Goal: Information Seeking & Learning: Find specific fact

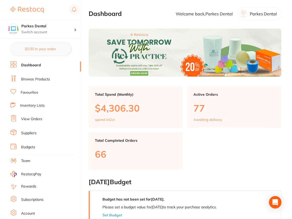
click at [49, 85] on ul "Dashboard Browse Products Favourites Inventory Lists View Orders Suppliers Budg…" at bounding box center [45, 151] width 71 height 180
click at [45, 79] on link "Browse Products" at bounding box center [35, 79] width 29 height 5
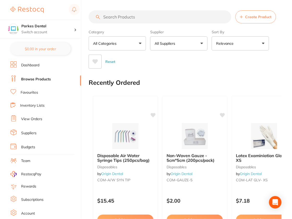
click at [34, 131] on link "Suppliers" at bounding box center [28, 133] width 15 height 5
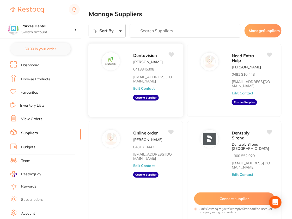
click at [149, 91] on button "Edit Contact" at bounding box center [144, 88] width 22 height 4
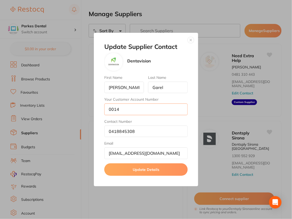
click at [140, 113] on input "0014" at bounding box center [145, 109] width 83 height 11
type input "0"
type input "14337"
click at [164, 166] on button "Update Details" at bounding box center [145, 170] width 83 height 13
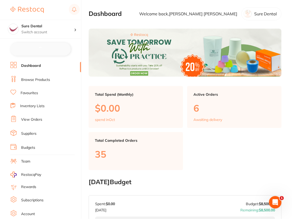
checkbox input "false"
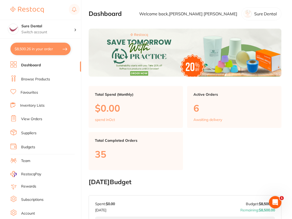
click at [34, 79] on link "Browse Products" at bounding box center [35, 79] width 29 height 5
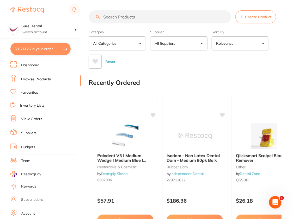
click at [170, 16] on input "search" at bounding box center [160, 16] width 143 height 13
paste input "EDENRA010"
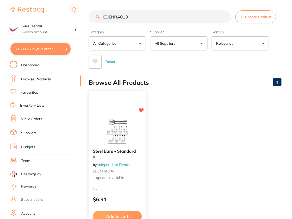
type input "EDENRA010"
click at [107, 122] on img at bounding box center [117, 132] width 34 height 26
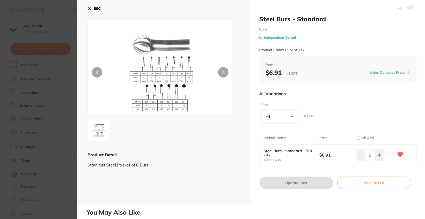
click at [95, 10] on b "ESC" at bounding box center [97, 8] width 7 height 5
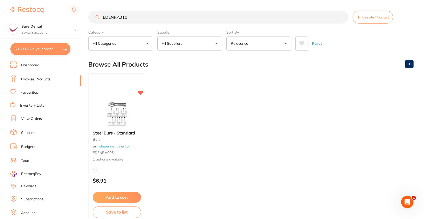
scroll to position [1, 0]
click at [119, 114] on img at bounding box center [117, 113] width 34 height 26
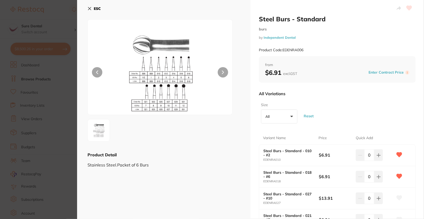
click at [102, 11] on div "ESC" at bounding box center [164, 11] width 153 height 15
click at [97, 9] on b "ESC" at bounding box center [97, 8] width 7 height 5
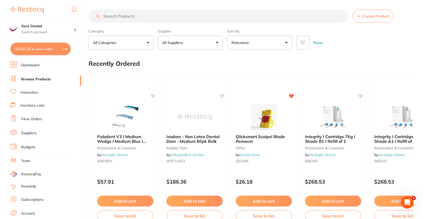
click at [170, 19] on input "search" at bounding box center [219, 16] width 260 height 13
paste input "SPINOP27GL"
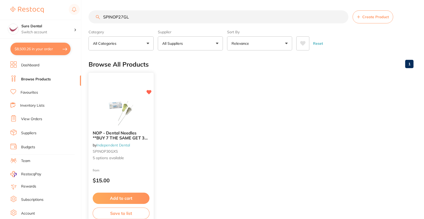
type input "SPINOP27GL"
click at [116, 97] on div "NOP - Dental Needles **BUY 7 THE SAME GET 3 FREE!** by Independent Dental SPINO…" at bounding box center [121, 148] width 66 height 151
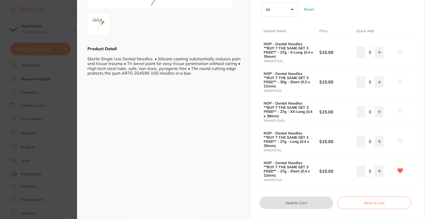
scroll to position [106, 0]
click at [400, 139] on icon at bounding box center [401, 141] width 6 height 5
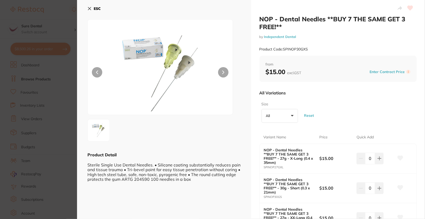
scroll to position [0, 0]
click at [97, 9] on b "ESC" at bounding box center [97, 8] width 7 height 5
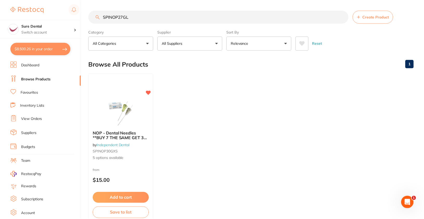
scroll to position [1, 0]
click at [206, 65] on div "Browse All Products 1" at bounding box center [251, 63] width 325 height 17
click at [144, 156] on span "5 options available" at bounding box center [121, 157] width 57 height 5
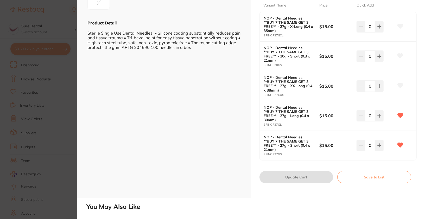
scroll to position [131, 0]
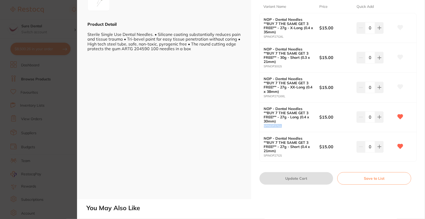
drag, startPoint x: 263, startPoint y: 109, endPoint x: 284, endPoint y: 110, distance: 21.1
click at [284, 110] on div "NOP - Dental Needles **BUY 7 THE SAME GET 3 FREE!** - 27g - Long (0.4 x 30mm) S…" at bounding box center [338, 118] width 157 height 30
copy small "SPINOP27GL"
click at [292, 166] on div "NOP - Dental Needles **BUY 7 THE SAME GET 3 FREE!** by Independent Dental Produ…" at bounding box center [338, 34] width 174 height 330
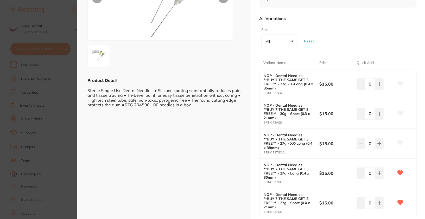
scroll to position [0, 0]
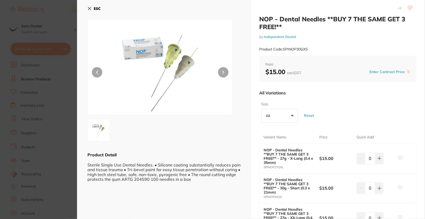
click at [96, 10] on b "ESC" at bounding box center [97, 8] width 7 height 5
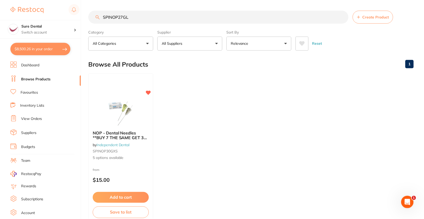
scroll to position [1, 0]
click at [201, 137] on ul "NOP - Dental Needles **BUY 7 THE SAME GET 3 FREE!** by Independent Dental SPINO…" at bounding box center [251, 148] width 325 height 150
click at [35, 78] on link "Browse Products" at bounding box center [36, 79] width 30 height 5
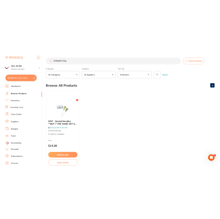
scroll to position [0, 0]
